Goal: Navigation & Orientation: Understand site structure

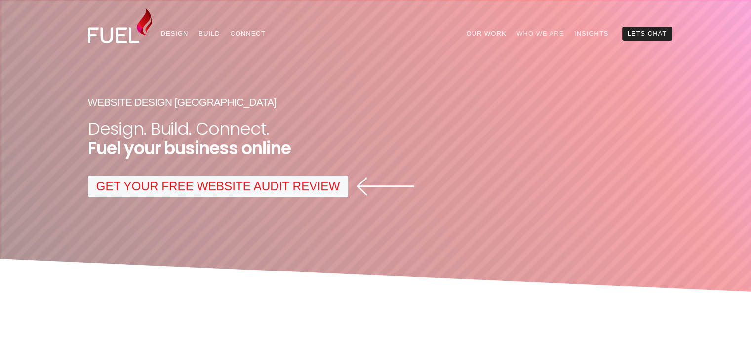
click at [541, 34] on link "Who We Are" at bounding box center [541, 34] width 58 height 14
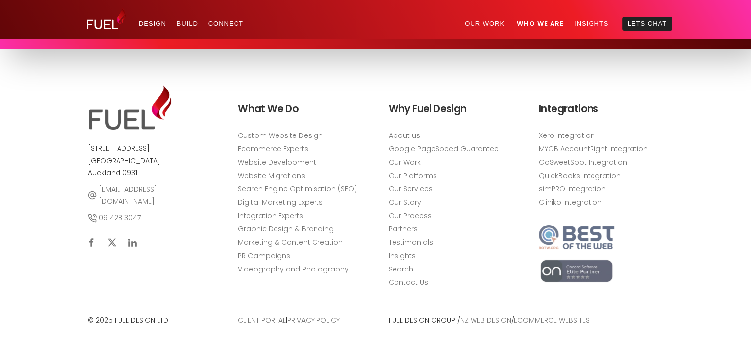
scroll to position [3712, 0]
click at [406, 135] on link "About us" at bounding box center [405, 135] width 32 height 10
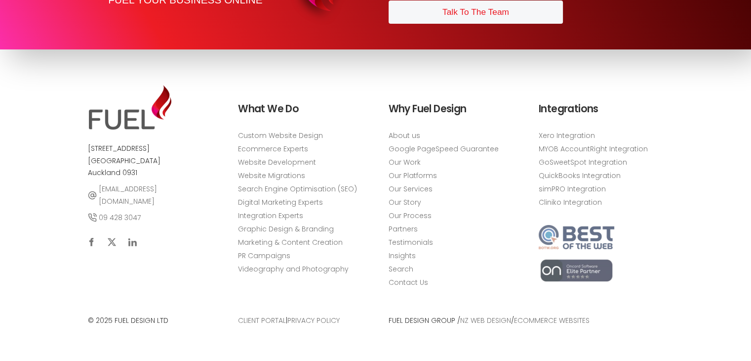
scroll to position [3690, 0]
click at [413, 198] on link "Our Story" at bounding box center [405, 202] width 33 height 10
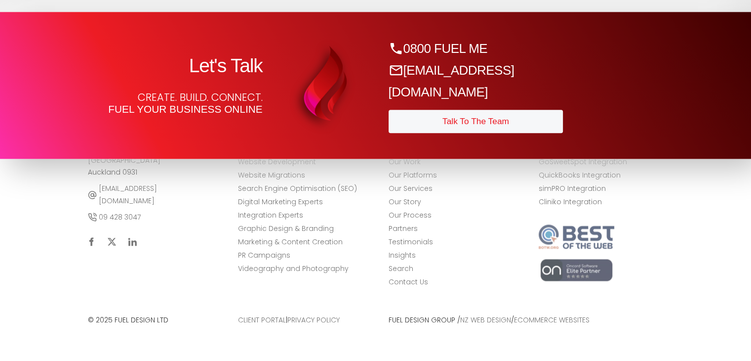
scroll to position [1334, 0]
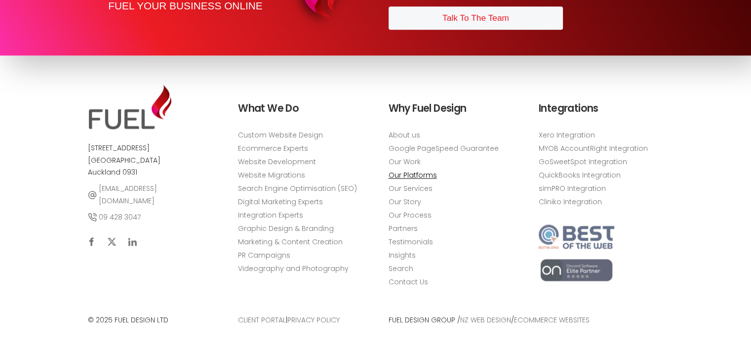
click at [425, 176] on link "Our Platforms" at bounding box center [413, 175] width 48 height 10
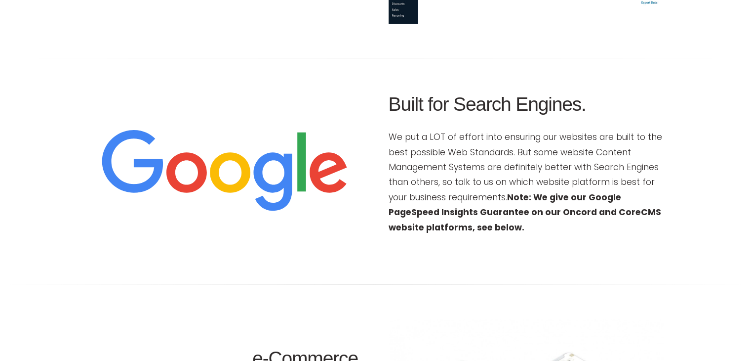
scroll to position [691, 0]
